Goal: Information Seeking & Learning: Learn about a topic

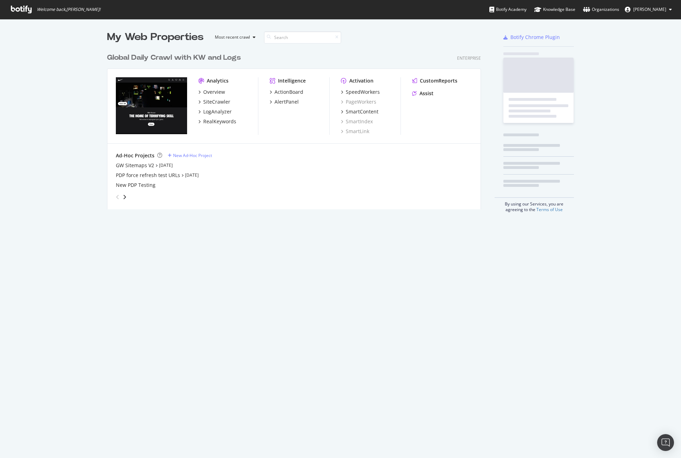
scroll to position [159, 374]
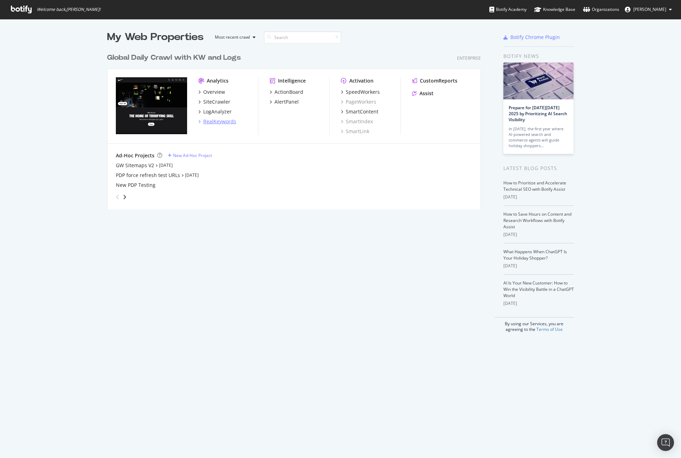
click at [224, 120] on div "RealKeywords" at bounding box center [219, 121] width 33 height 7
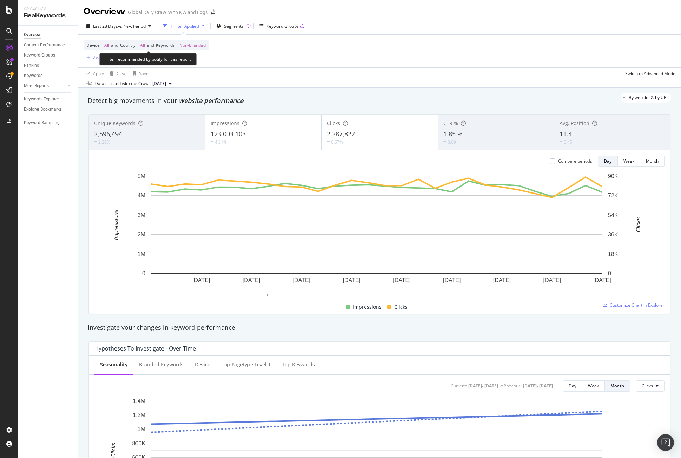
click at [197, 44] on span "Non-Branded" at bounding box center [192, 45] width 26 height 10
click at [190, 58] on div "Non-Branded" at bounding box center [185, 61] width 38 height 11
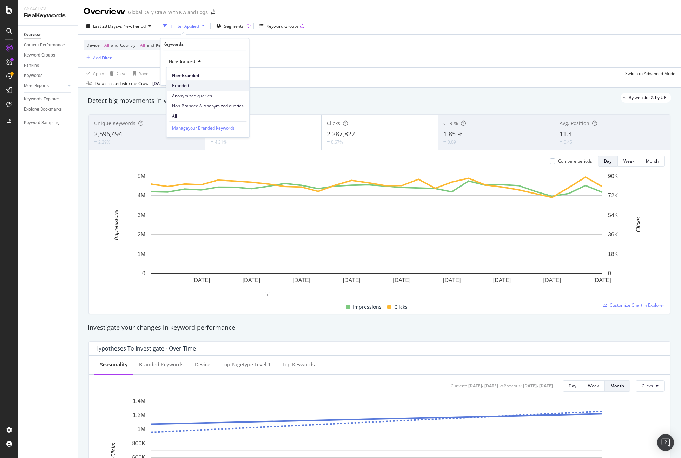
click at [181, 85] on span "Branded" at bounding box center [208, 86] width 72 height 6
click at [237, 76] on div "Apply" at bounding box center [238, 76] width 11 height 6
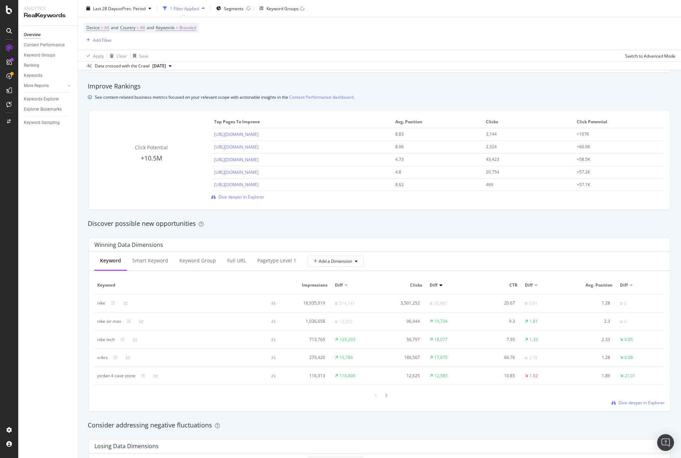
scroll to position [507, 0]
